Goal: Task Accomplishment & Management: Use online tool/utility

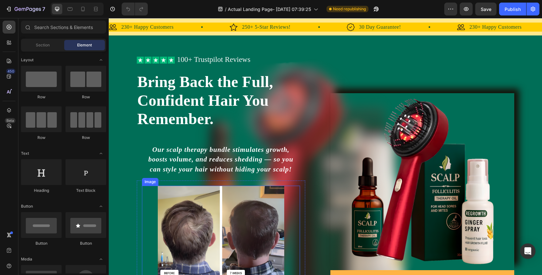
scroll to position [23, 0]
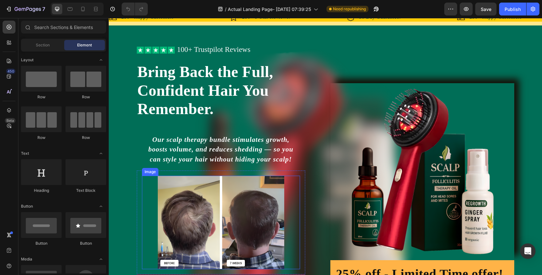
click at [238, 211] on img at bounding box center [221, 223] width 127 height 94
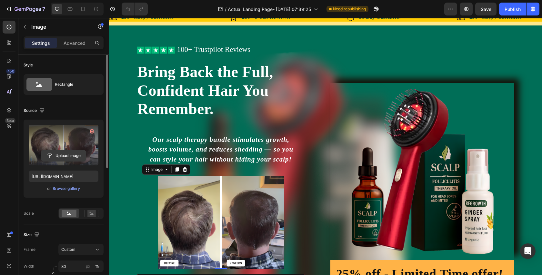
click at [72, 159] on input "file" at bounding box center [63, 155] width 45 height 11
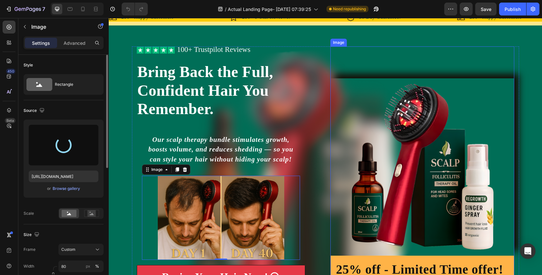
type input "https://cdn.shopify.com/s/files/1/0738/7168/7893/files/gempages_579959335975649…"
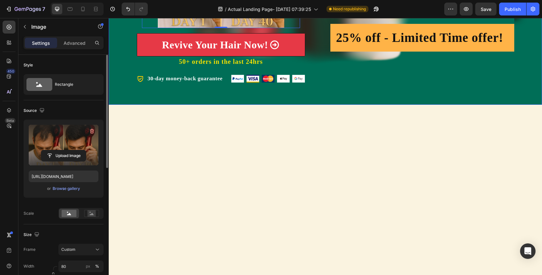
scroll to position [0, 0]
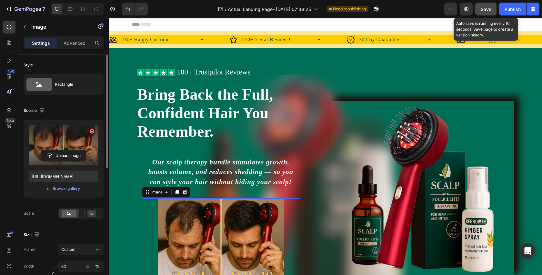
click at [487, 10] on span "Save" at bounding box center [486, 8] width 11 height 5
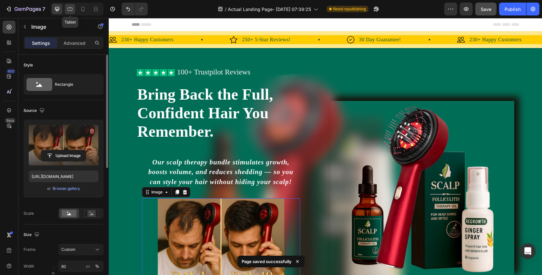
click at [69, 12] on icon at bounding box center [70, 9] width 6 height 6
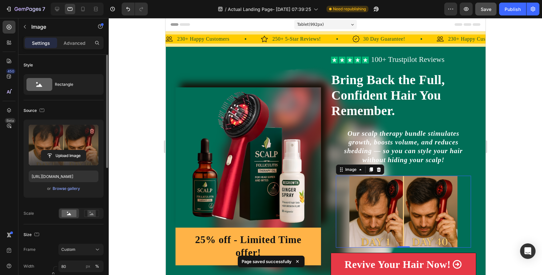
scroll to position [135, 0]
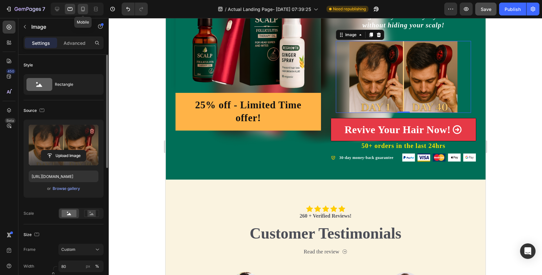
click at [83, 8] on icon at bounding box center [83, 9] width 6 height 6
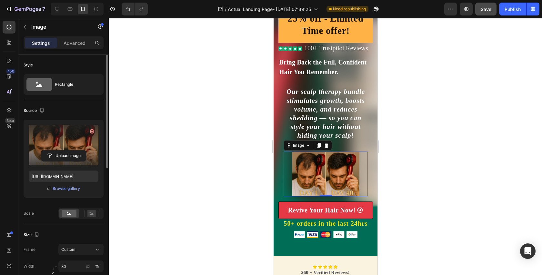
scroll to position [249, 0]
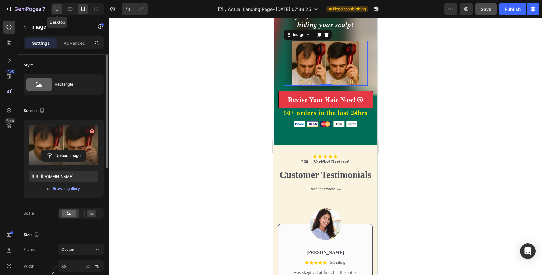
click at [56, 7] on icon at bounding box center [57, 9] width 6 height 6
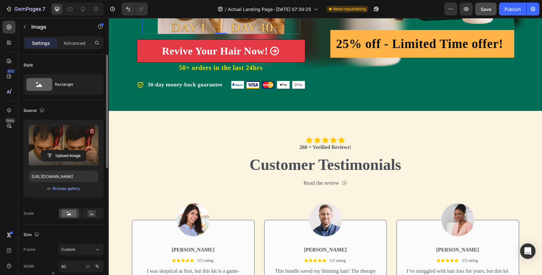
scroll to position [157, 0]
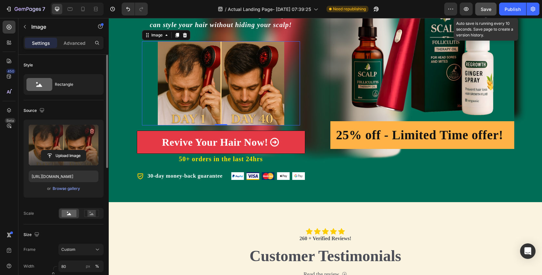
click at [486, 10] on span "Save" at bounding box center [486, 8] width 11 height 5
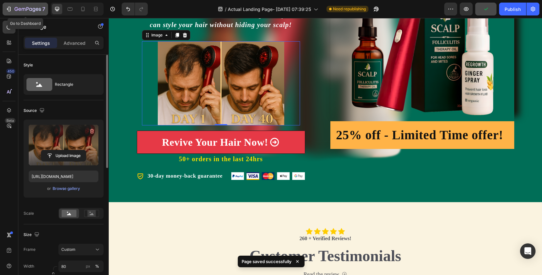
click at [17, 5] on div "7" at bounding box center [30, 9] width 31 height 8
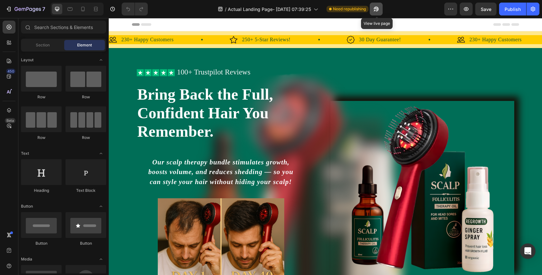
click at [374, 5] on button "button" at bounding box center [376, 9] width 13 height 13
click at [526, 9] on button "Publish" at bounding box center [512, 9] width 27 height 13
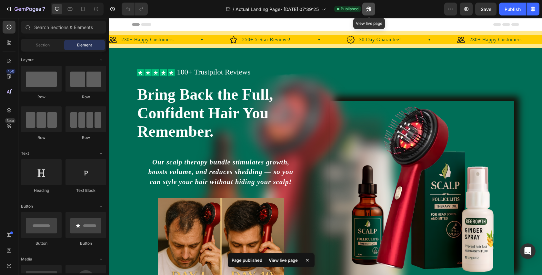
click at [372, 8] on icon "button" at bounding box center [369, 9] width 6 height 6
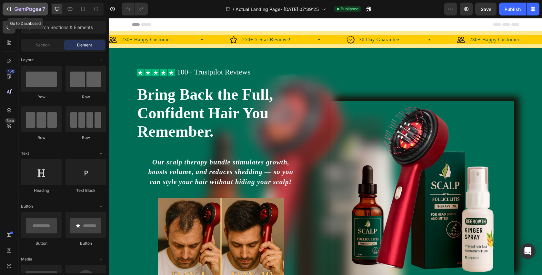
click at [33, 11] on icon "button" at bounding box center [28, 9] width 26 height 5
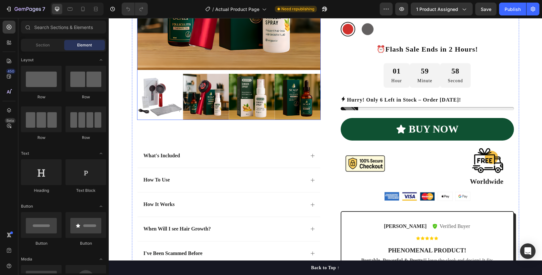
scroll to position [174, 0]
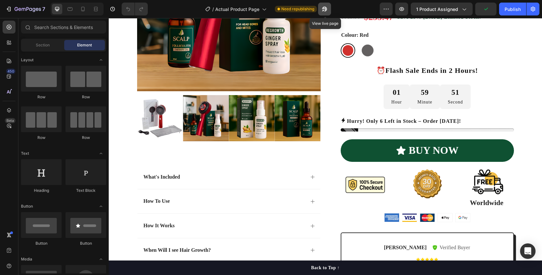
click at [324, 10] on icon "button" at bounding box center [323, 11] width 2 height 2
click at [511, 7] on div "Publish" at bounding box center [513, 9] width 16 height 7
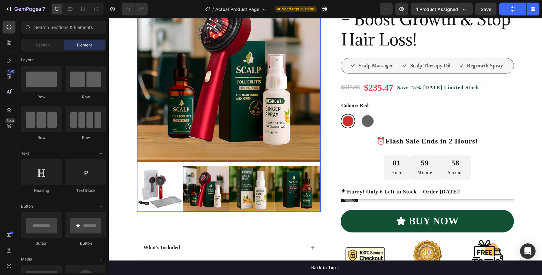
scroll to position [126, 0]
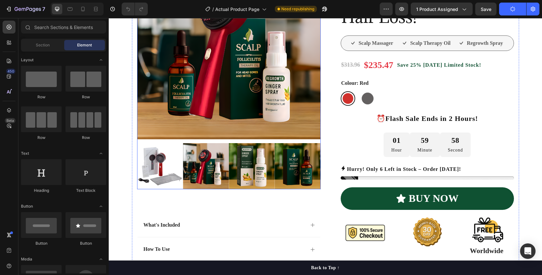
click at [231, 168] on img at bounding box center [252, 166] width 46 height 46
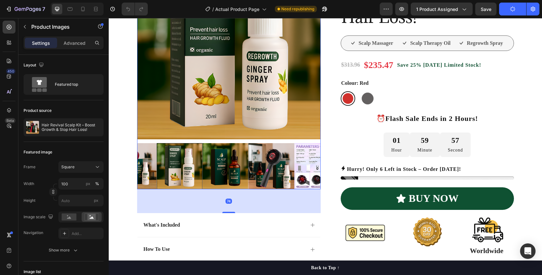
click at [272, 167] on img at bounding box center [272, 166] width 46 height 46
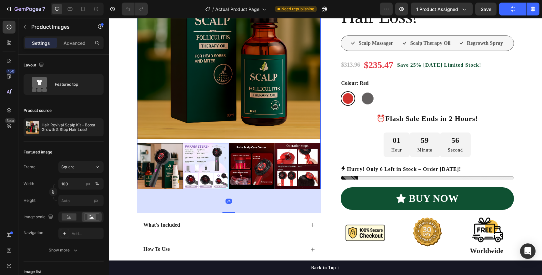
click at [285, 166] on img at bounding box center [298, 166] width 46 height 46
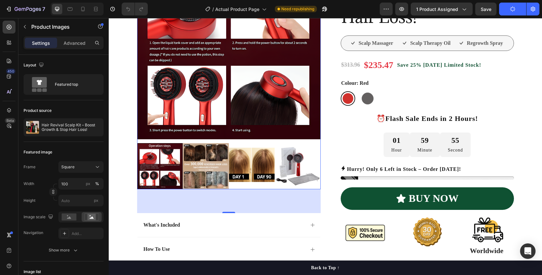
click at [260, 167] on img at bounding box center [252, 166] width 46 height 46
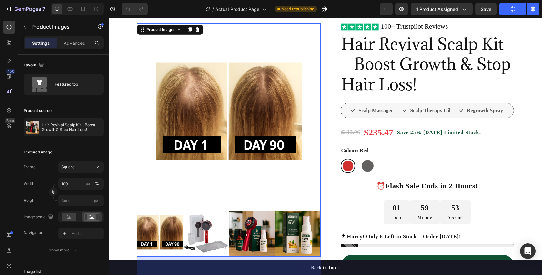
scroll to position [57, 0]
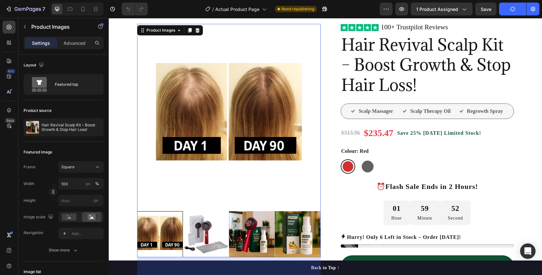
click at [265, 222] on img at bounding box center [252, 234] width 46 height 46
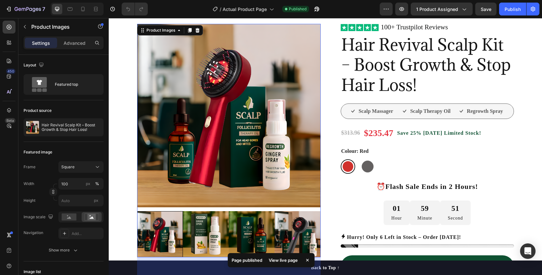
scroll to position [0, 0]
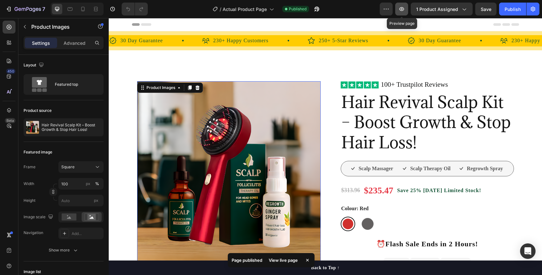
click at [400, 8] on icon "button" at bounding box center [402, 9] width 6 height 6
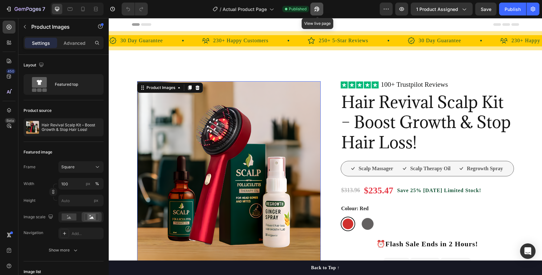
click at [316, 11] on icon "button" at bounding box center [316, 11] width 2 height 2
click at [82, 11] on icon at bounding box center [83, 9] width 6 height 6
type input "8"
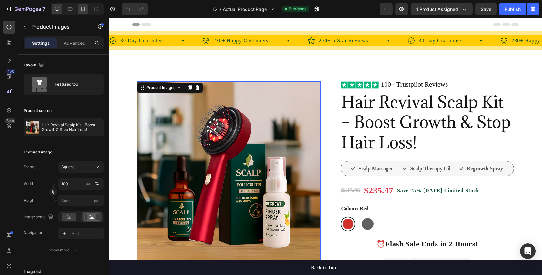
type input "8"
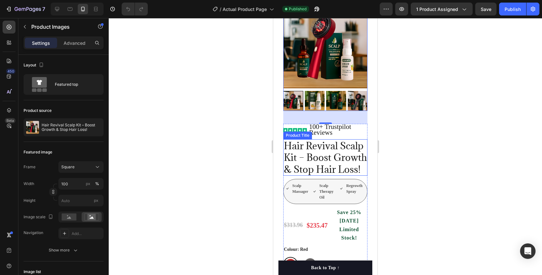
scroll to position [42, 0]
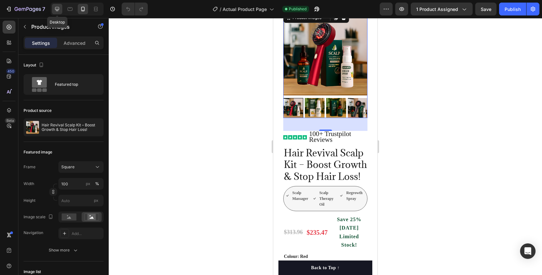
click at [56, 7] on icon at bounding box center [57, 9] width 4 height 4
type input "0"
type input "12"
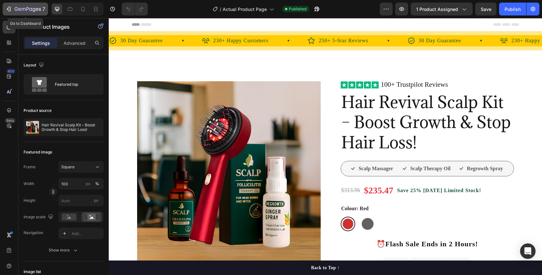
click at [19, 6] on div "7" at bounding box center [30, 9] width 31 height 8
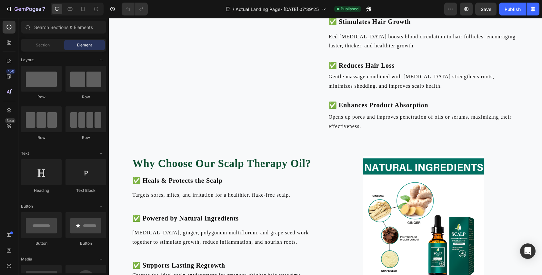
scroll to position [1358, 0]
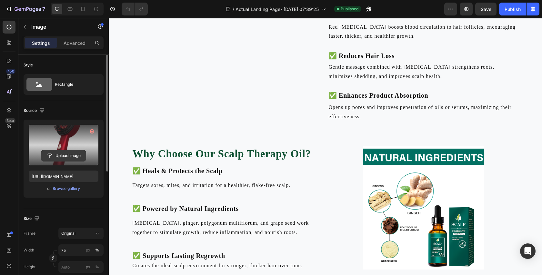
click at [74, 154] on input "file" at bounding box center [63, 155] width 45 height 11
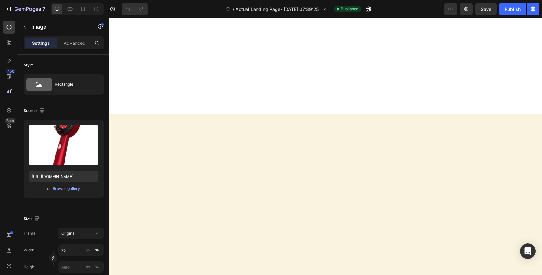
scroll to position [0, 0]
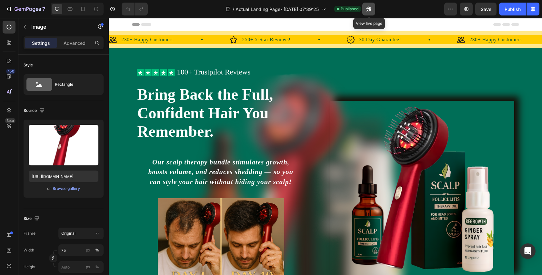
click at [366, 10] on button "button" at bounding box center [369, 9] width 13 height 13
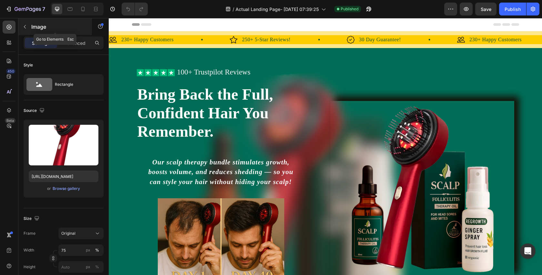
click at [34, 28] on p "Image" at bounding box center [58, 27] width 55 height 8
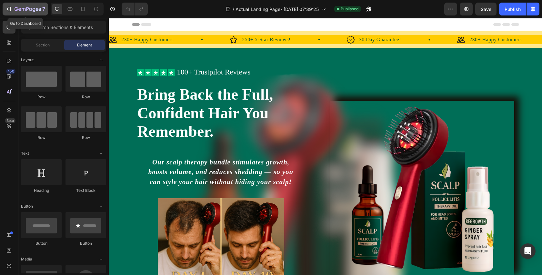
click at [27, 13] on div "7" at bounding box center [30, 9] width 31 height 8
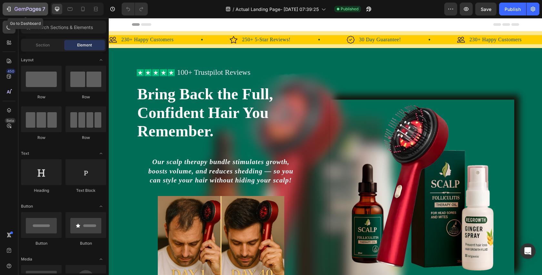
click at [31, 7] on icon "button" at bounding box center [28, 9] width 26 height 5
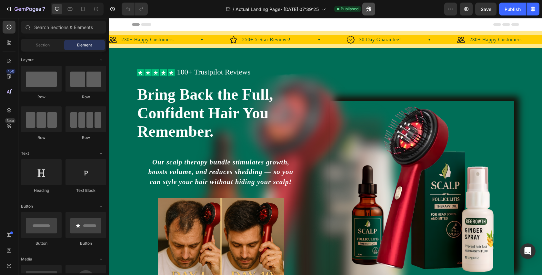
click at [370, 13] on button "button" at bounding box center [369, 9] width 13 height 13
click at [37, 12] on icon "button" at bounding box center [28, 9] width 26 height 5
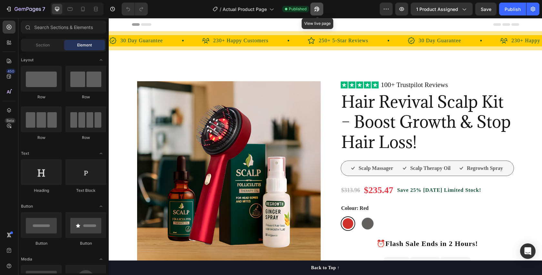
click at [318, 9] on icon "button" at bounding box center [317, 9] width 6 height 6
click at [39, 12] on icon "button" at bounding box center [28, 9] width 26 height 5
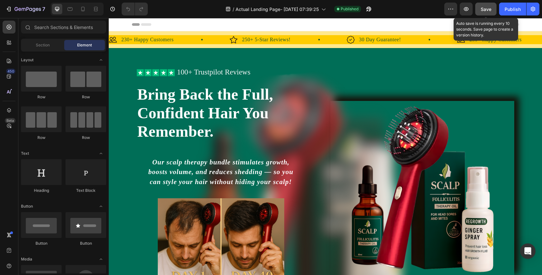
click at [485, 13] on button "Save" at bounding box center [485, 9] width 21 height 13
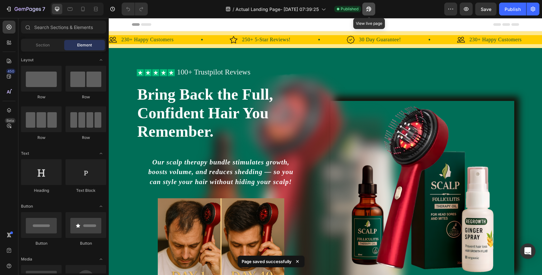
click at [371, 11] on icon "button" at bounding box center [369, 9] width 6 height 6
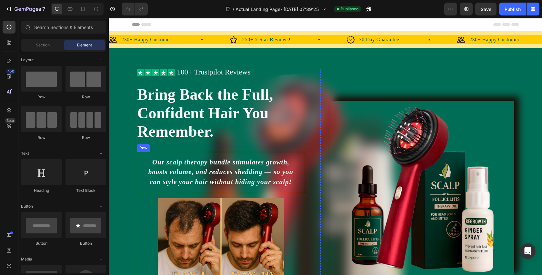
click at [242, 204] on img at bounding box center [221, 241] width 127 height 84
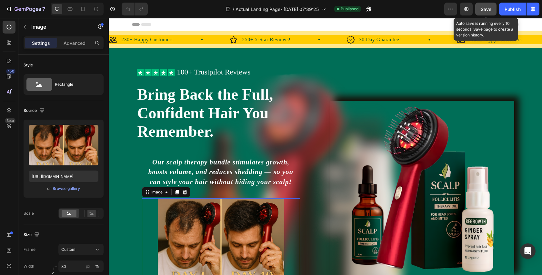
click at [487, 11] on span "Save" at bounding box center [486, 8] width 11 height 5
click at [487, 11] on icon "button" at bounding box center [486, 9] width 6 height 6
click at [486, 10] on span "Save" at bounding box center [486, 8] width 11 height 5
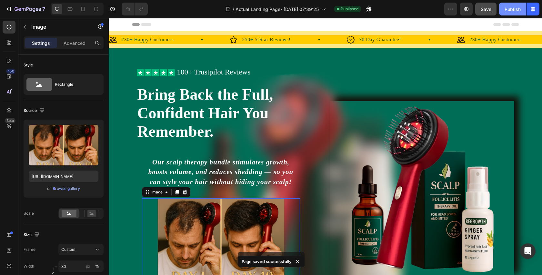
click at [510, 6] on div "Publish" at bounding box center [513, 9] width 16 height 7
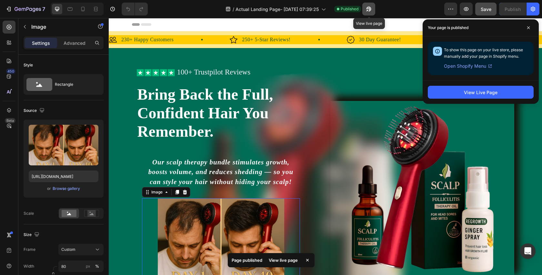
click at [367, 7] on icon "button" at bounding box center [369, 9] width 6 height 6
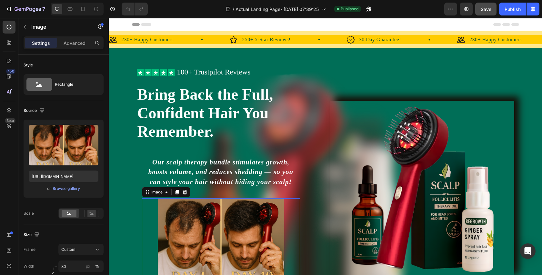
click at [169, 13] on div "/ Actual Landing Page- Aug 15, 07:39:25 Published" at bounding box center [298, 9] width 291 height 13
click at [329, 67] on div "Icon Icon Icon Icon Icon Icon List 100+ Trustpilot Reviews Text Block Row Icon …" at bounding box center [326, 204] width 434 height 312
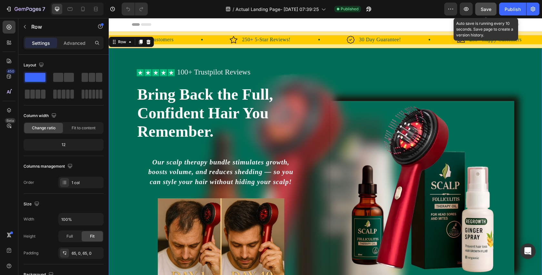
click at [485, 10] on span "Save" at bounding box center [486, 8] width 11 height 5
click at [485, 10] on icon "button" at bounding box center [486, 9] width 6 height 6
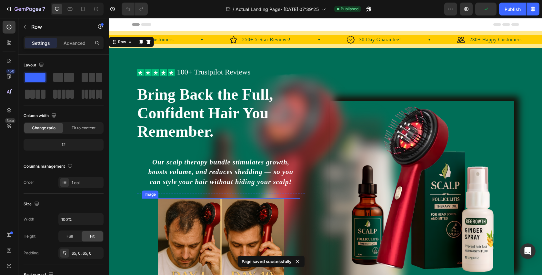
click at [239, 226] on img at bounding box center [221, 241] width 127 height 84
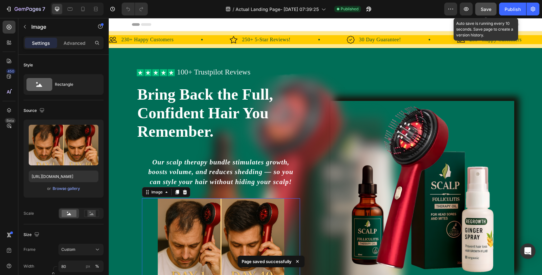
click at [487, 6] on div "Save" at bounding box center [486, 9] width 11 height 7
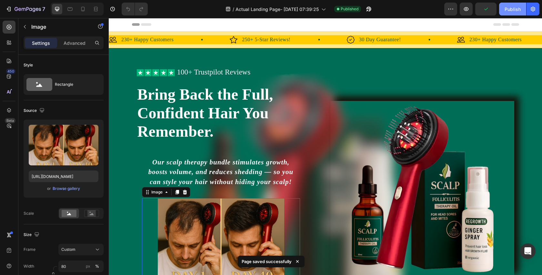
click at [507, 8] on div "Publish" at bounding box center [513, 9] width 16 height 7
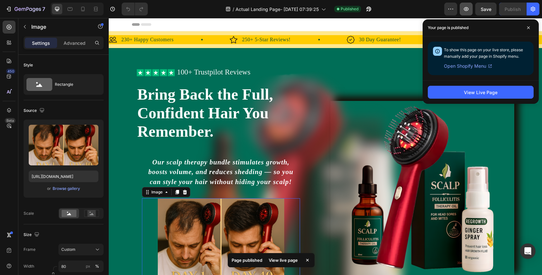
click at [462, 9] on button "button" at bounding box center [466, 9] width 13 height 13
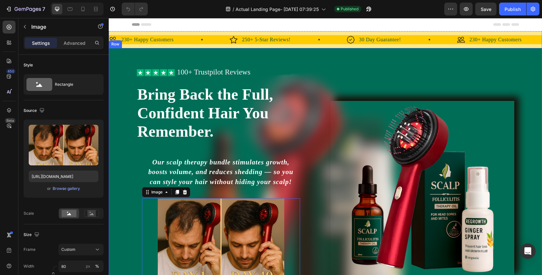
click at [340, 66] on div "Icon Icon Icon Icon Icon Icon List 100+ Trustpilot Reviews Text Block Row Icon …" at bounding box center [326, 204] width 434 height 312
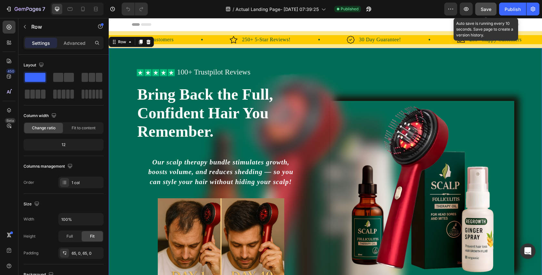
click at [485, 13] on button "Save" at bounding box center [485, 9] width 21 height 13
click at [485, 13] on button "button" at bounding box center [485, 9] width 21 height 13
click at [491, 9] on span "Save" at bounding box center [486, 8] width 11 height 5
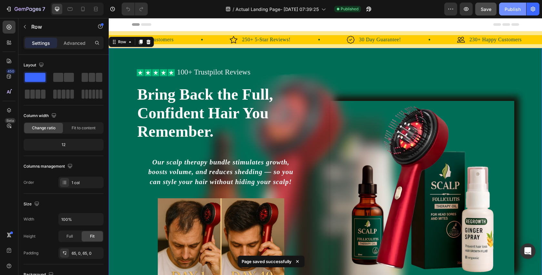
click at [510, 8] on div "Publish" at bounding box center [513, 9] width 16 height 7
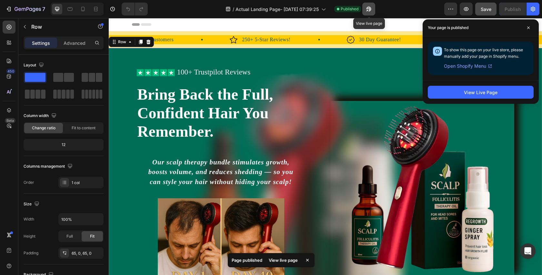
click at [372, 9] on icon "button" at bounding box center [369, 9] width 6 height 6
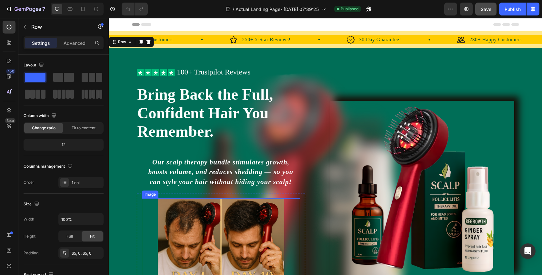
click at [234, 233] on img at bounding box center [221, 241] width 127 height 84
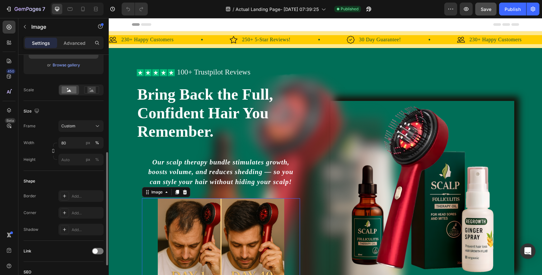
scroll to position [150, 0]
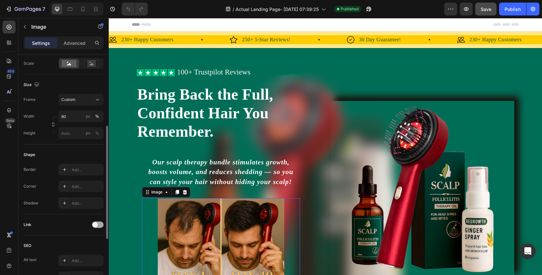
click at [96, 223] on span at bounding box center [95, 224] width 5 height 5
click at [96, 223] on div at bounding box center [98, 225] width 12 height 6
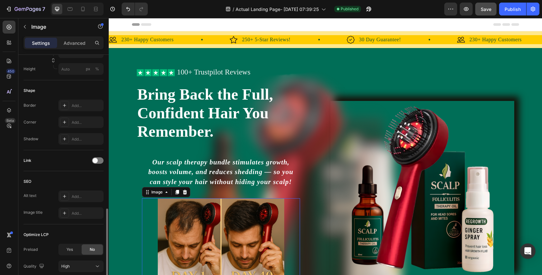
scroll to position [265, 0]
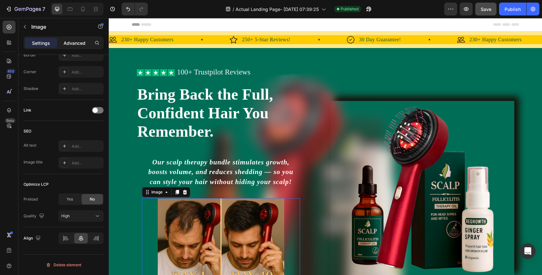
click at [78, 43] on p "Advanced" at bounding box center [75, 43] width 22 height 7
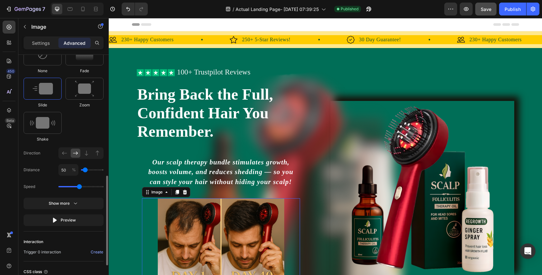
scroll to position [335, 0]
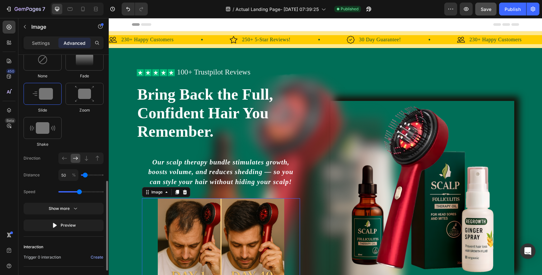
click at [54, 96] on div at bounding box center [43, 94] width 38 height 22
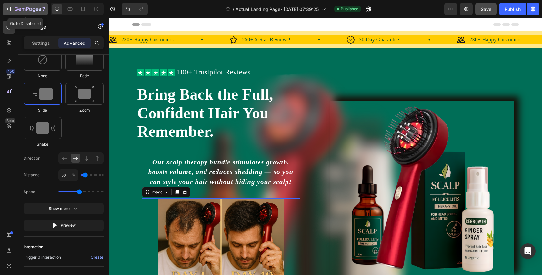
click at [17, 11] on icon "button" at bounding box center [28, 9] width 26 height 5
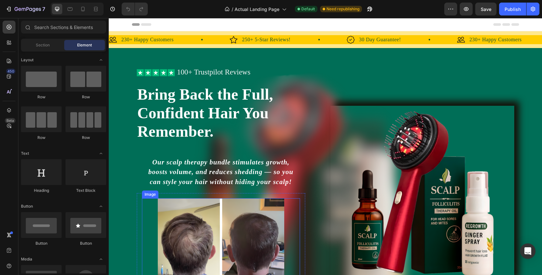
click at [215, 233] on img at bounding box center [221, 246] width 127 height 94
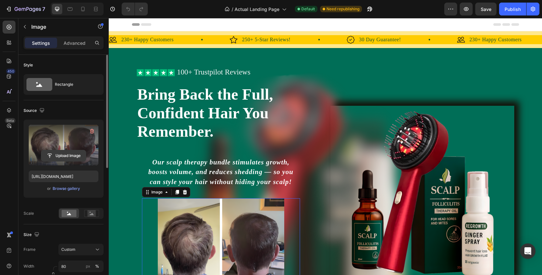
click at [63, 155] on input "file" at bounding box center [63, 155] width 45 height 11
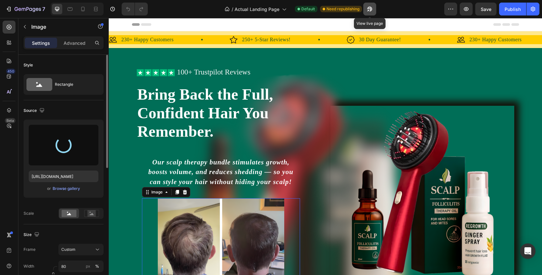
type input "[URL][DOMAIN_NAME]"
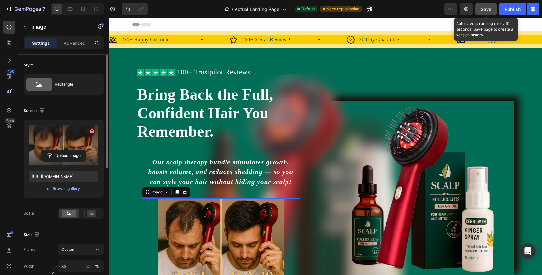
click at [490, 12] on button "Save" at bounding box center [485, 9] width 21 height 13
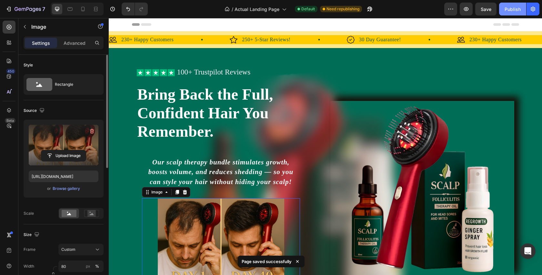
click at [511, 5] on button "Publish" at bounding box center [512, 9] width 27 height 13
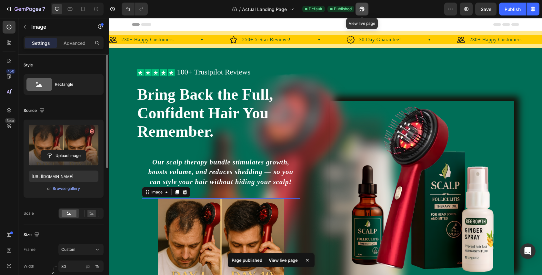
click at [363, 8] on icon "button" at bounding box center [362, 9] width 6 height 6
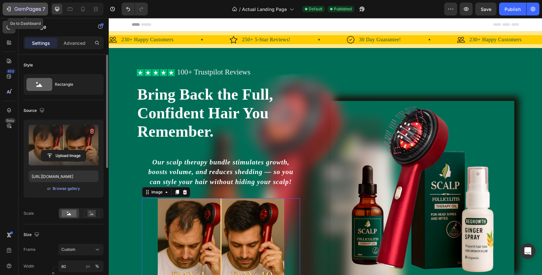
click at [28, 7] on icon "button" at bounding box center [28, 9] width 26 height 5
